Goal: Transaction & Acquisition: Purchase product/service

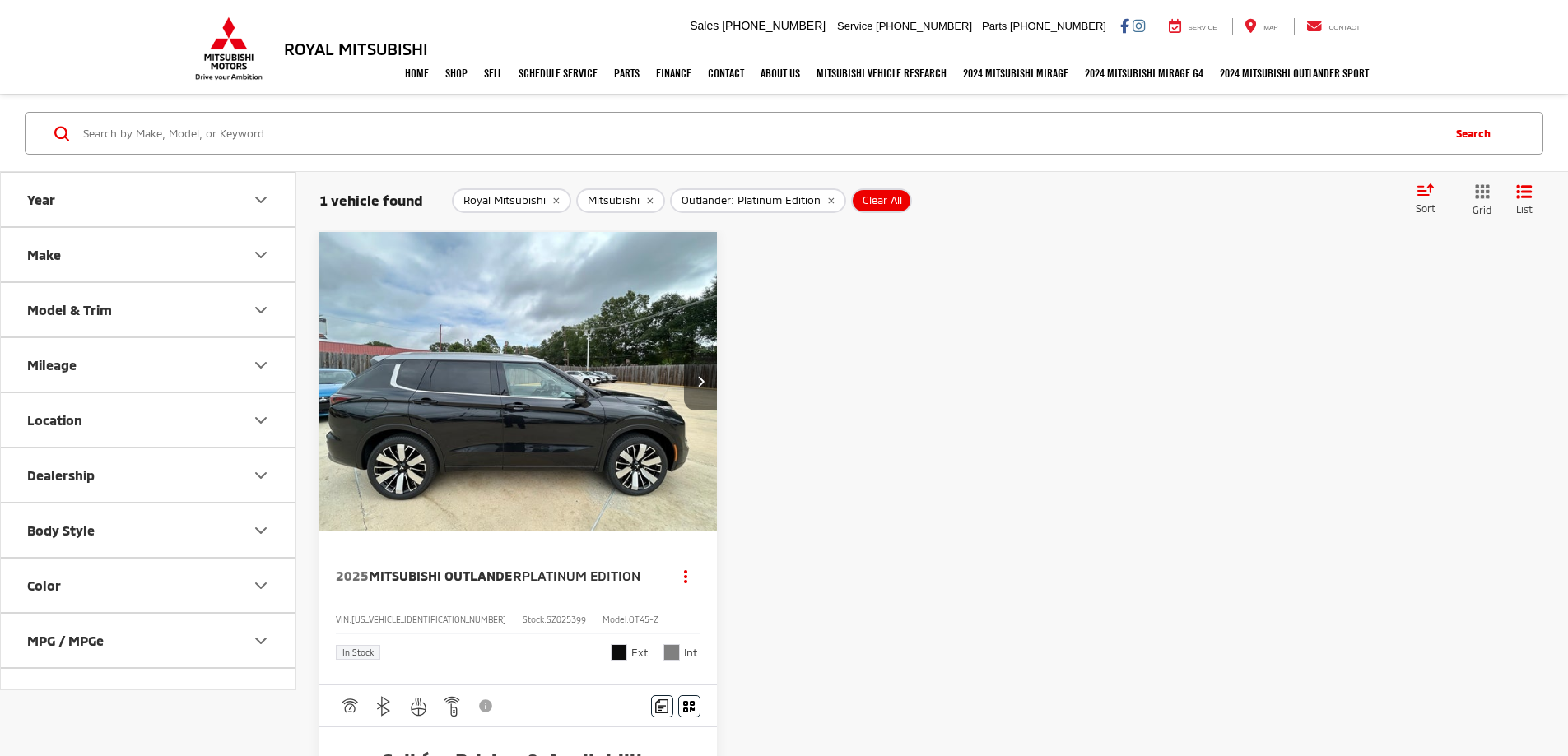
click at [684, 353] on button "Next image" at bounding box center [700, 382] width 33 height 58
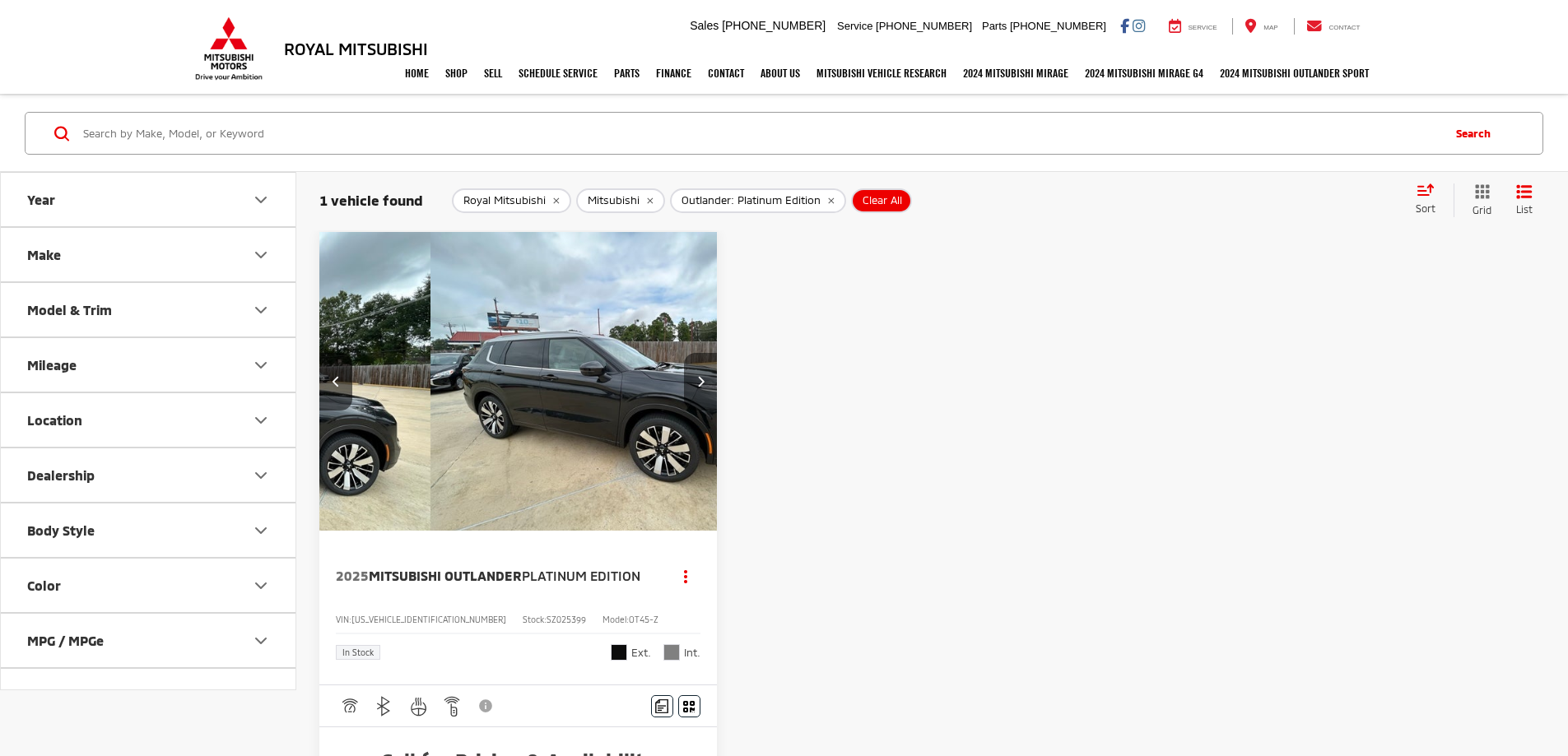
scroll to position [0, 296]
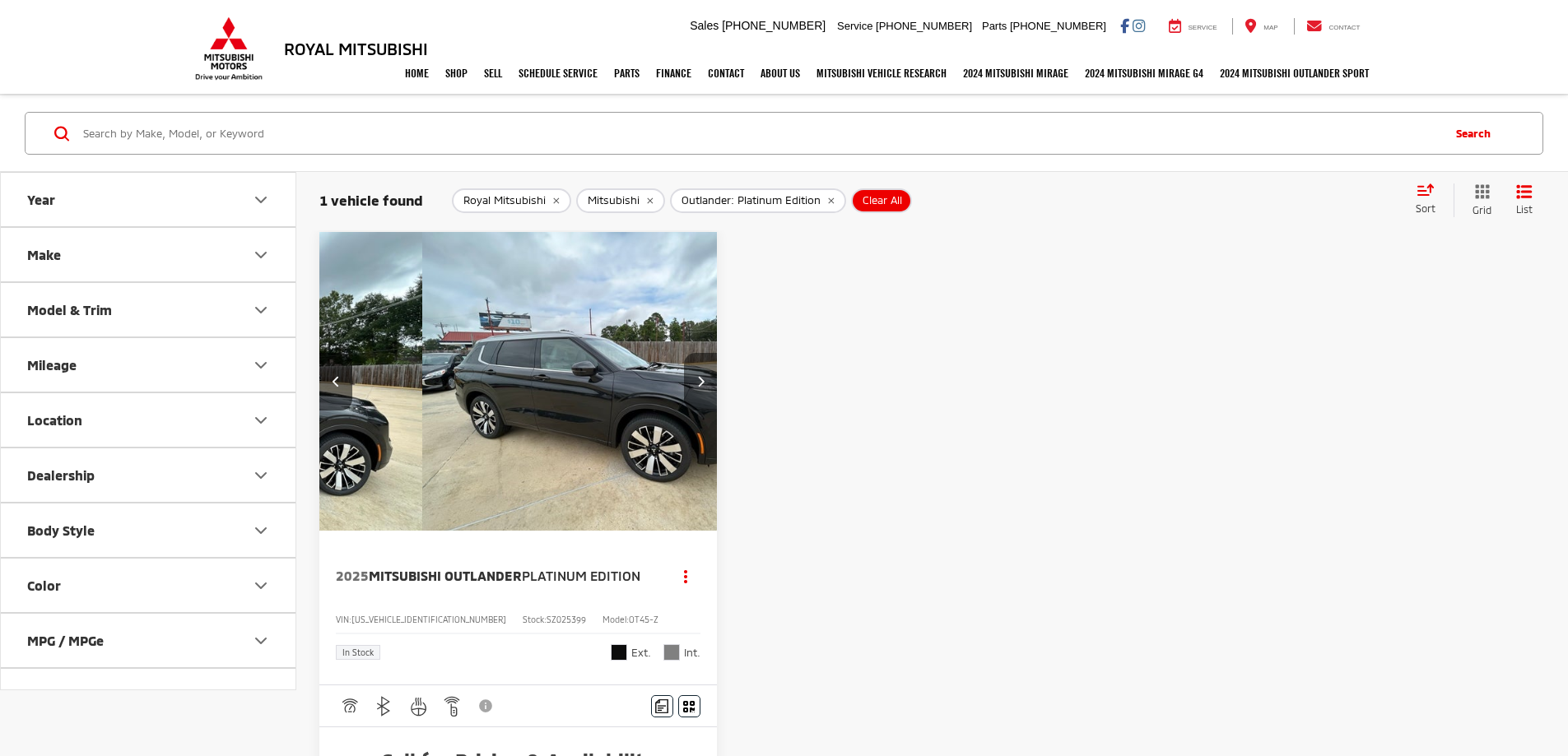
click at [684, 353] on button "Next image" at bounding box center [700, 382] width 33 height 58
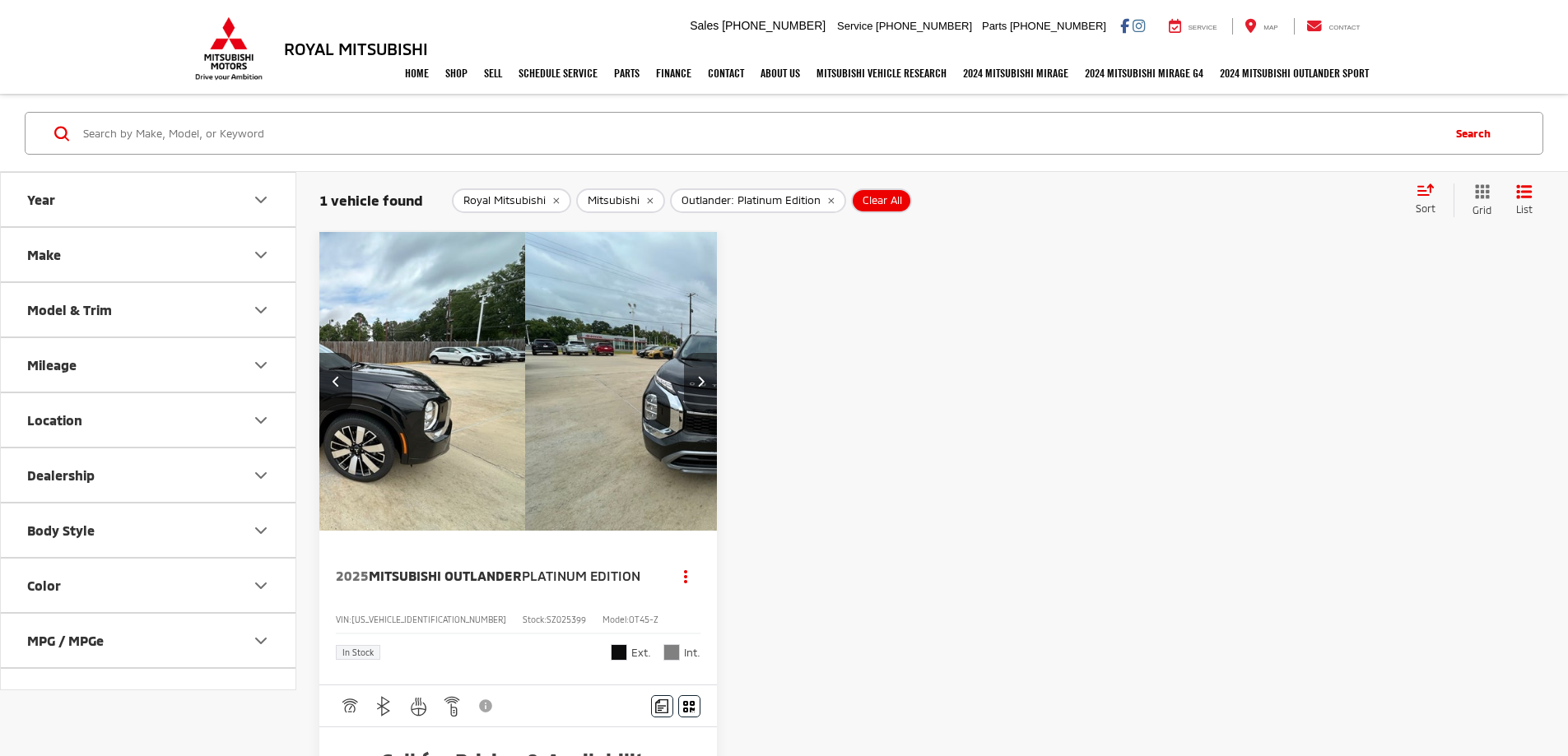
click at [684, 353] on button "Next image" at bounding box center [700, 382] width 33 height 58
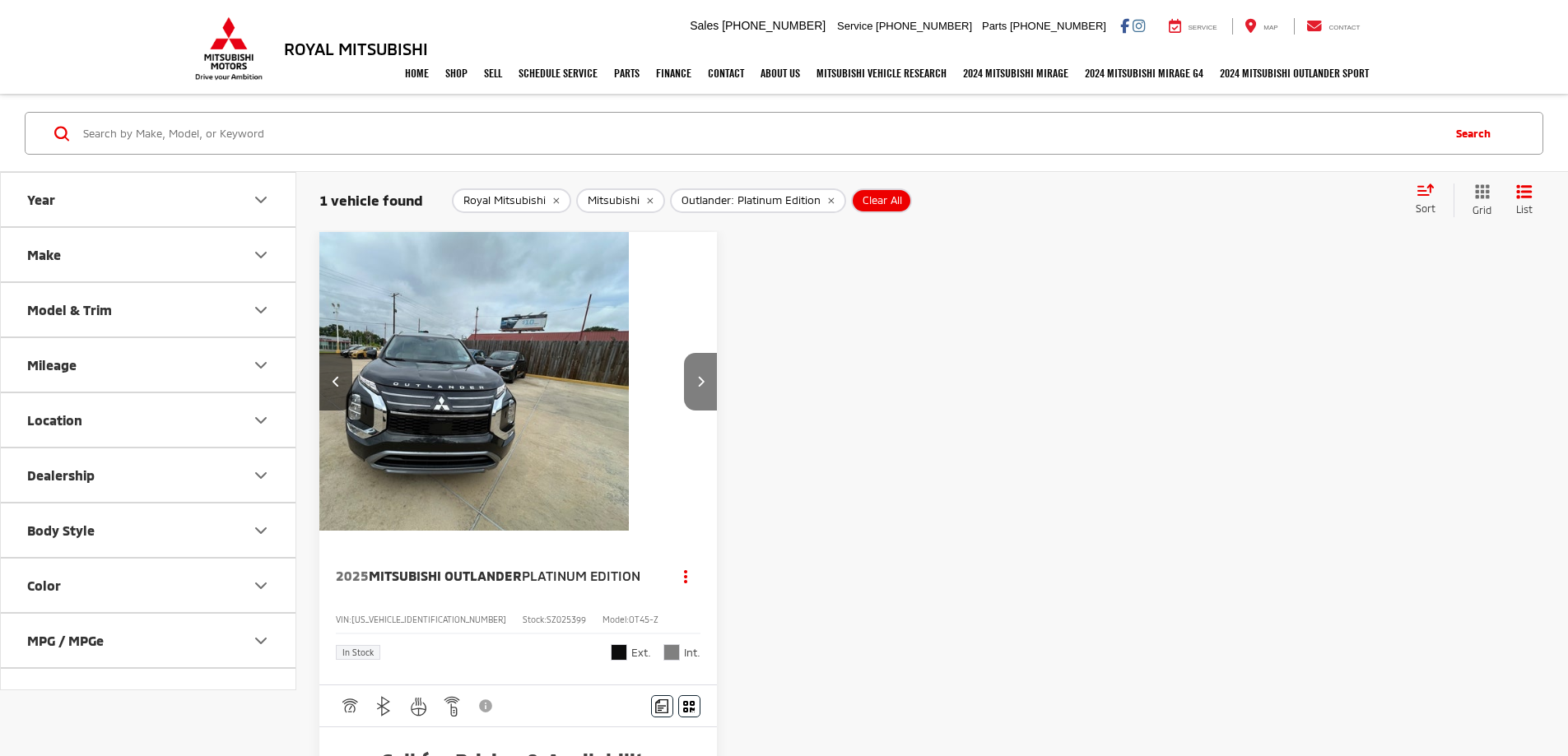
click at [684, 354] on button "Next image" at bounding box center [700, 382] width 33 height 58
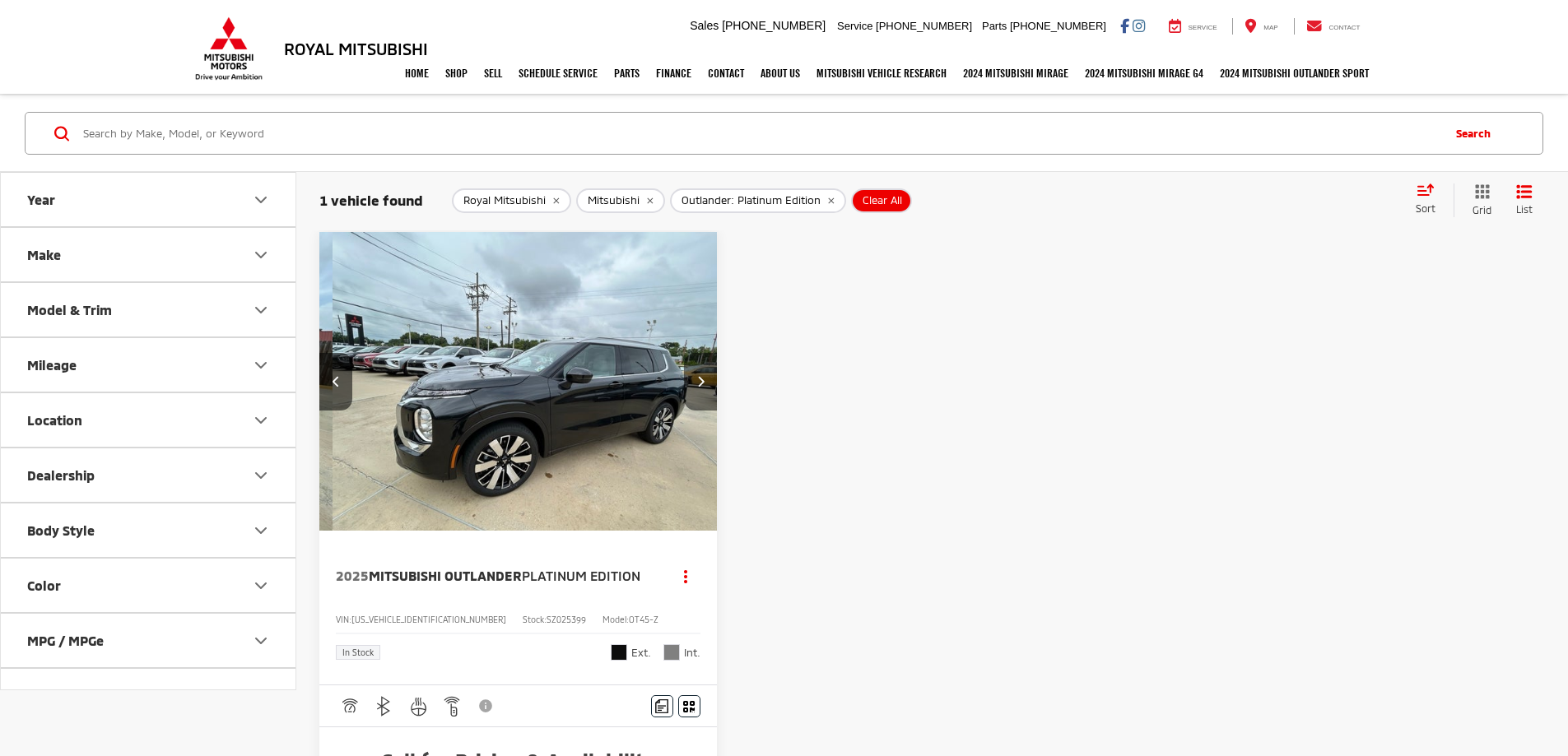
click at [684, 354] on button "Next image" at bounding box center [700, 382] width 33 height 58
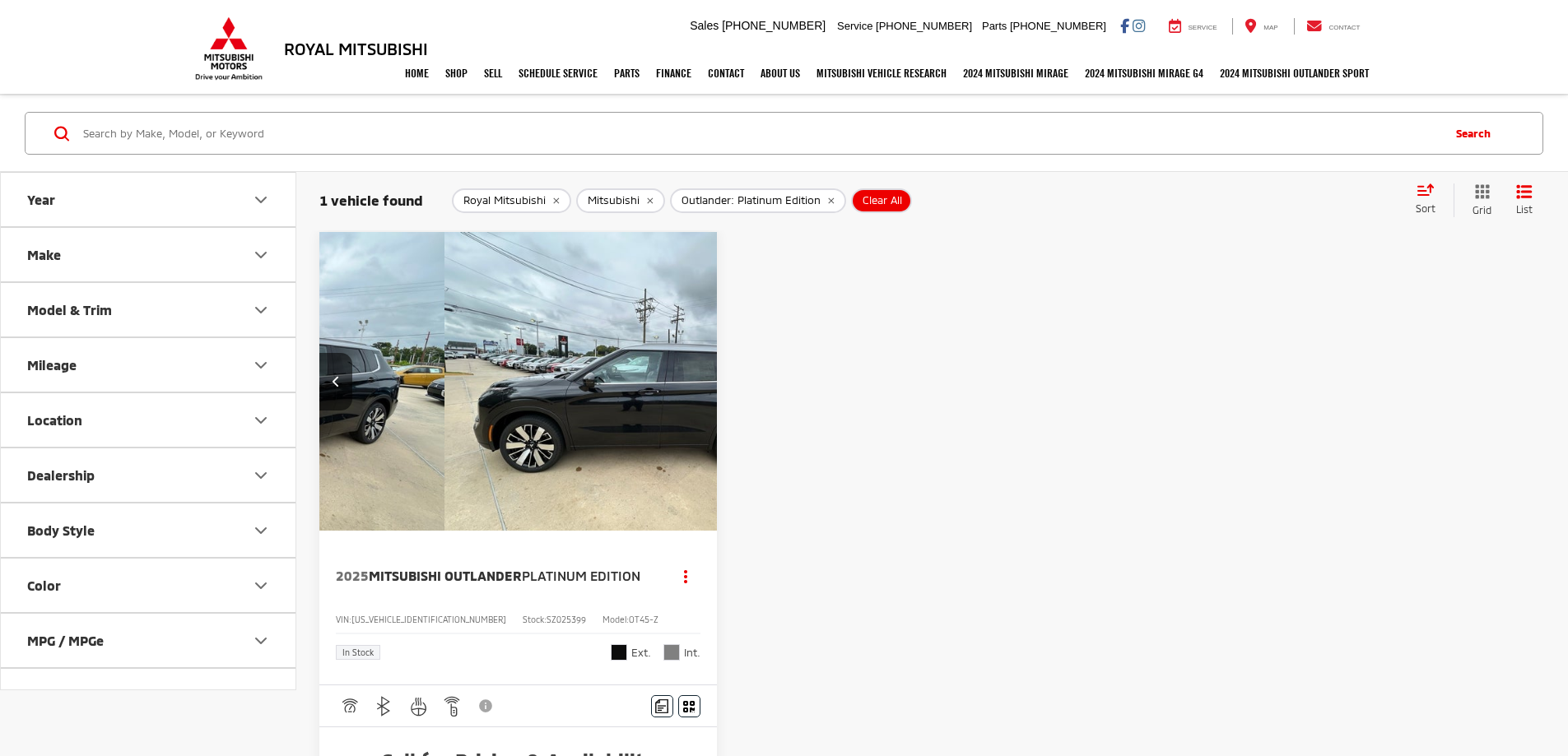
scroll to position [0, 1482]
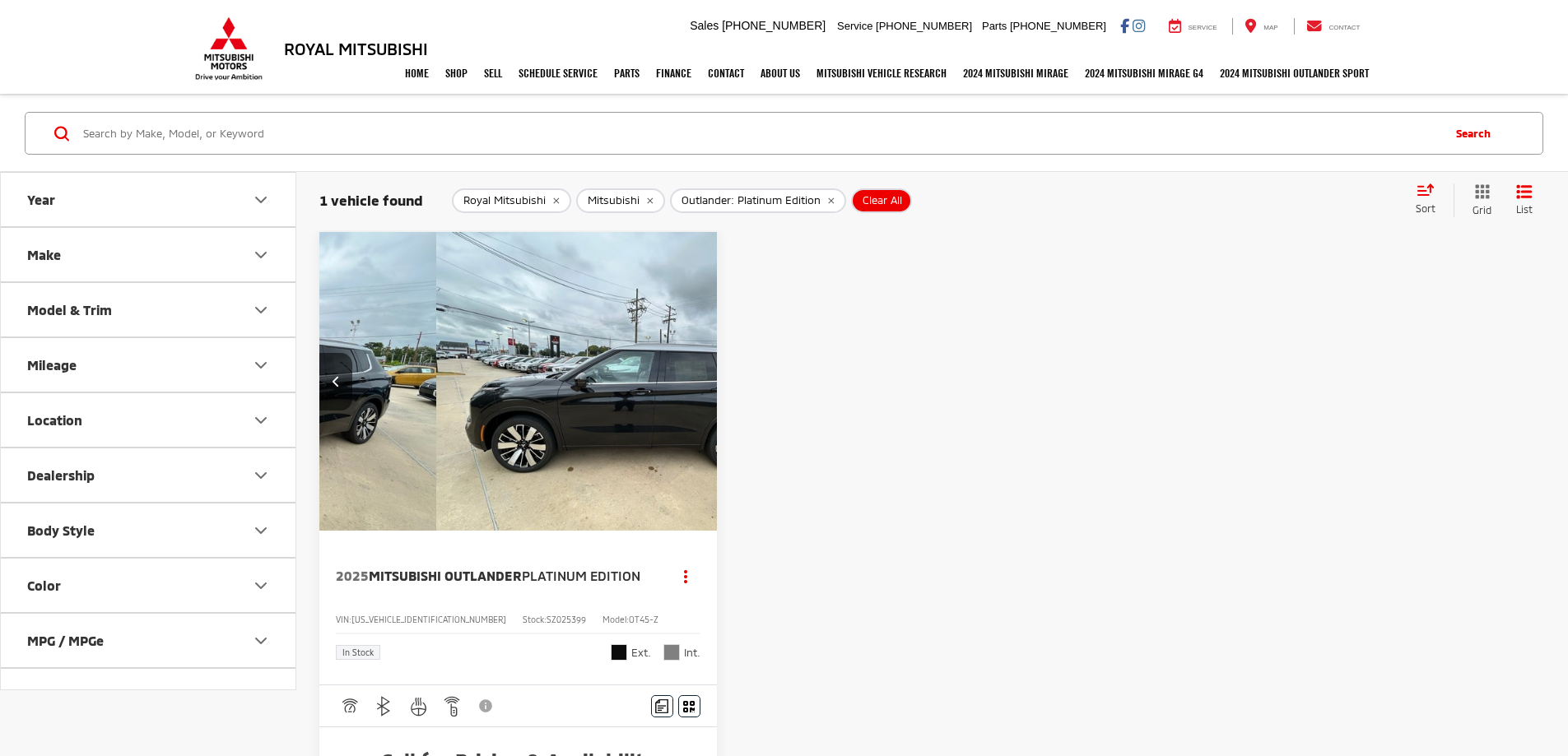
click at [836, 354] on div "View More" at bounding box center [1036, 383] width 400 height 301
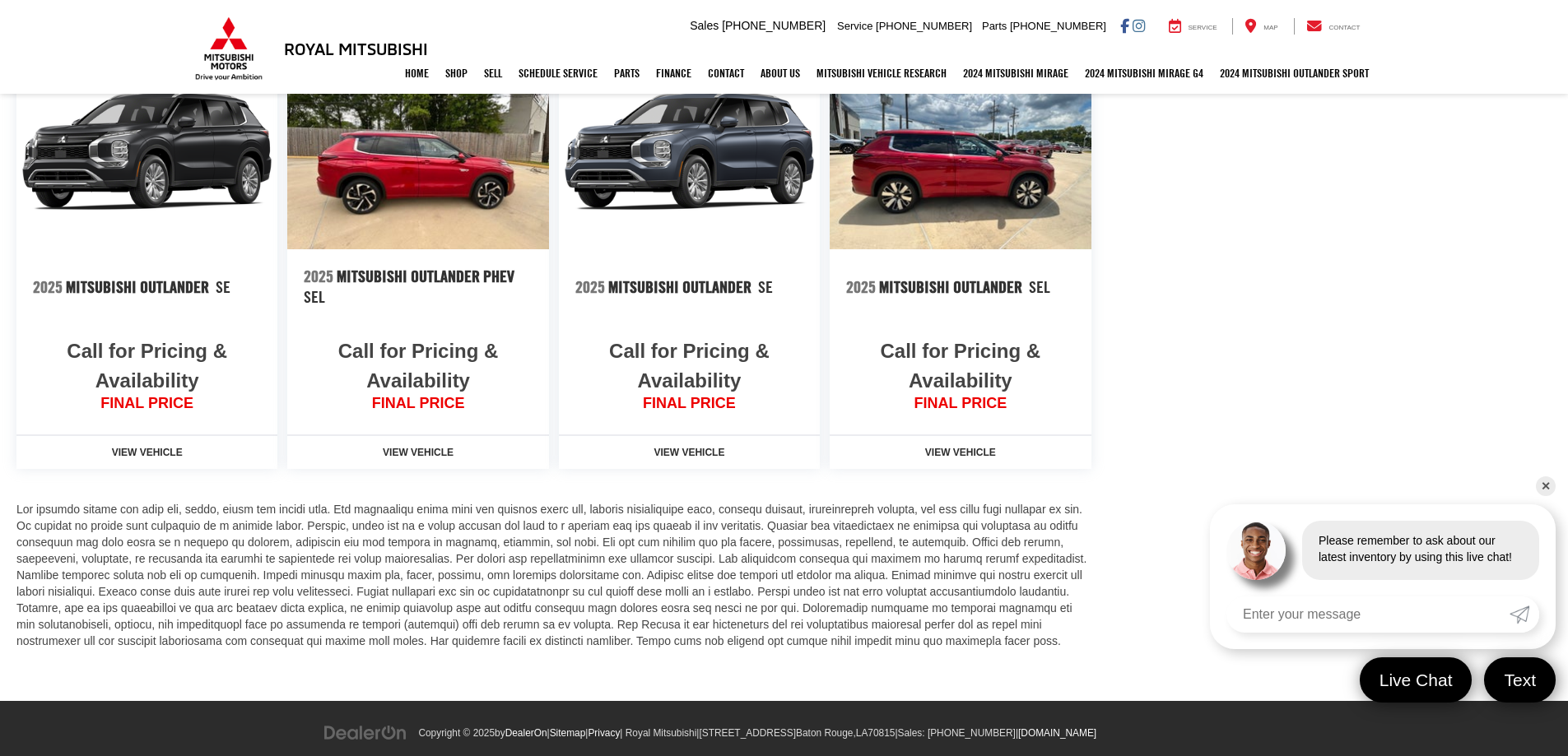
scroll to position [2142, 0]
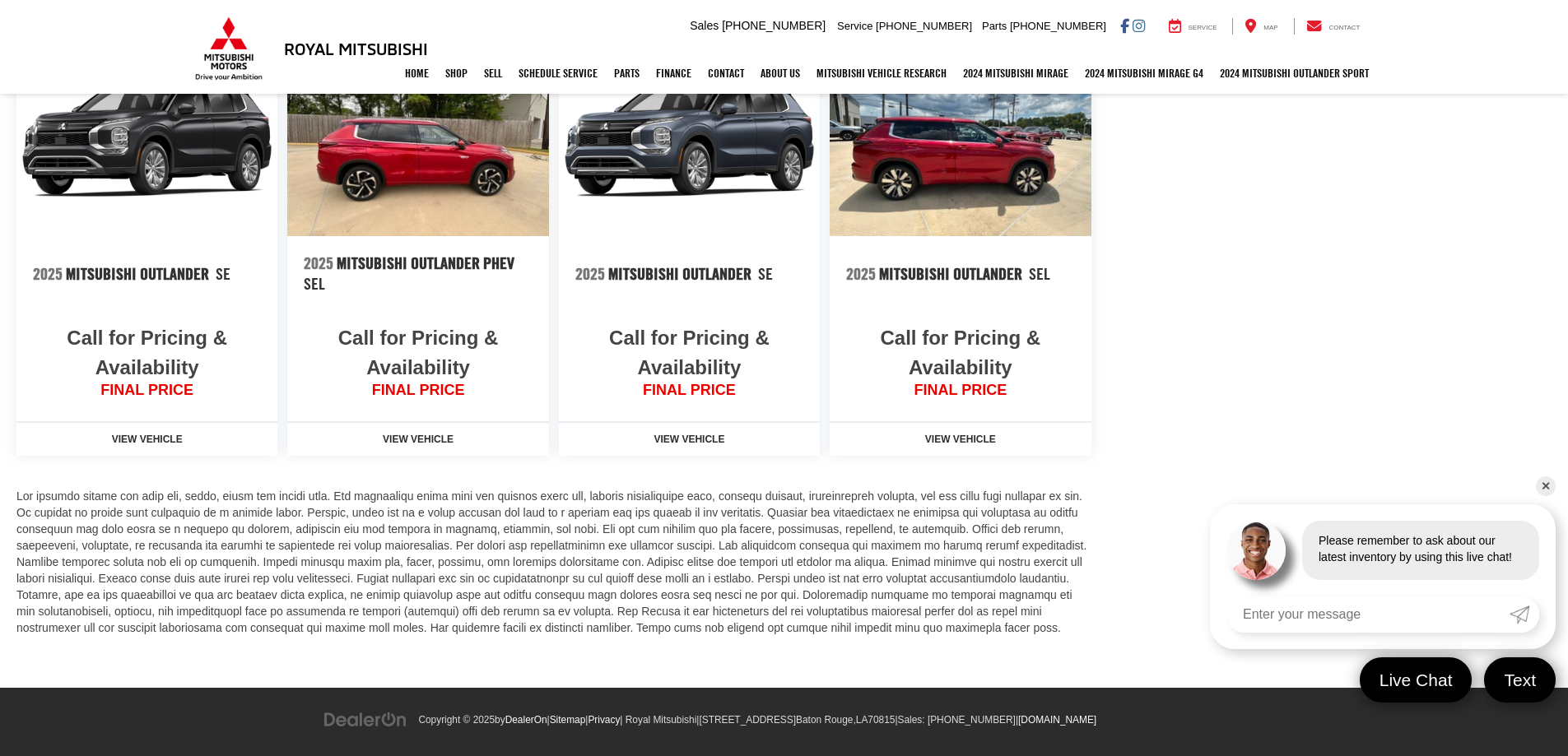
drag, startPoint x: 1573, startPoint y: 75, endPoint x: 1388, endPoint y: 526, distance: 487.5
